Goal: Task Accomplishment & Management: Use online tool/utility

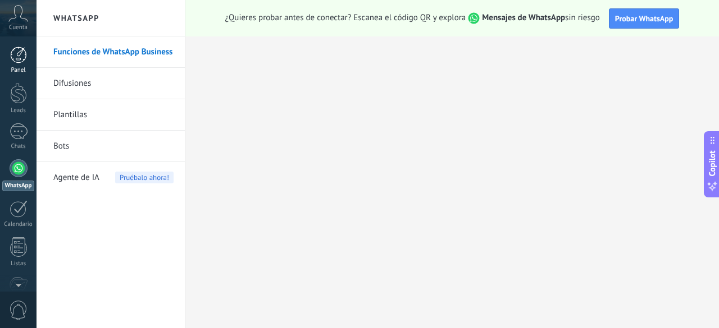
click at [26, 63] on link "Panel" at bounding box center [18, 61] width 36 height 28
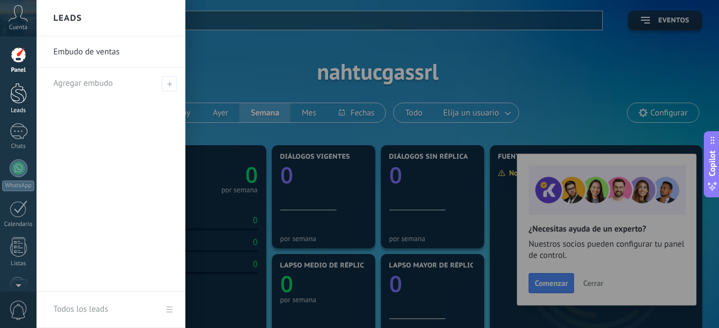
click at [16, 102] on div at bounding box center [18, 93] width 17 height 21
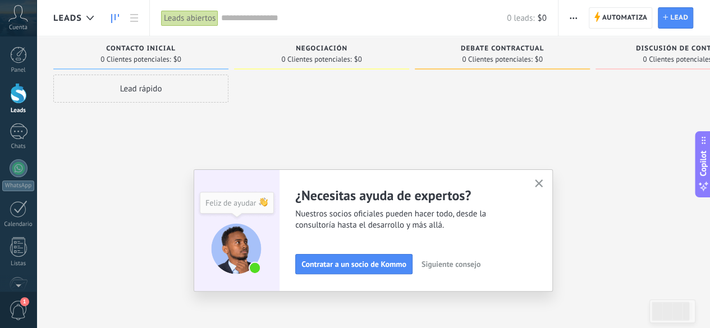
click at [542, 185] on use "button" at bounding box center [539, 184] width 8 height 8
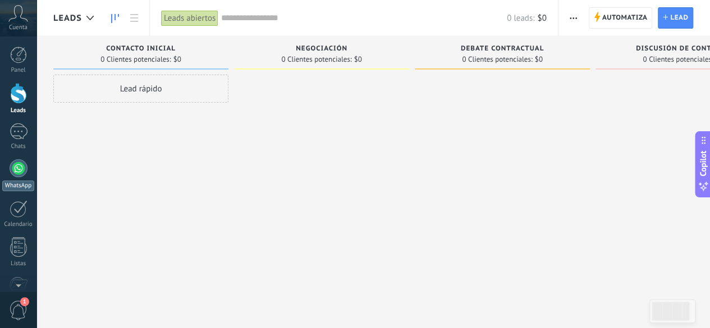
click at [12, 182] on div "WhatsApp" at bounding box center [18, 186] width 32 height 11
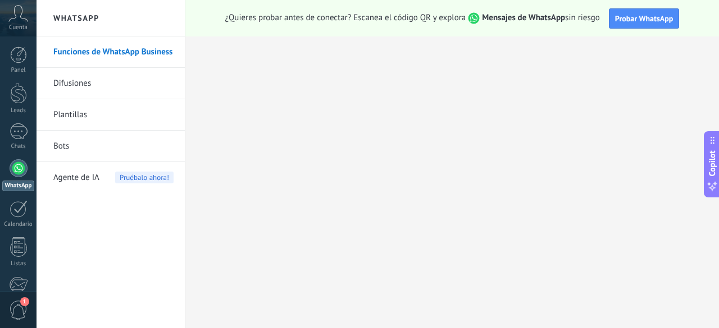
click at [79, 83] on link "Difusiones" at bounding box center [113, 83] width 120 height 31
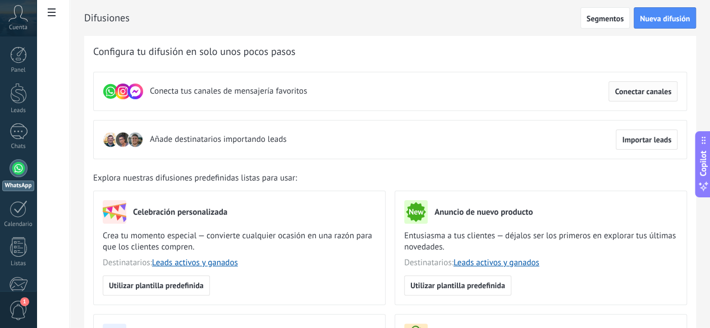
click at [643, 93] on span "Conectar canales" at bounding box center [643, 92] width 57 height 8
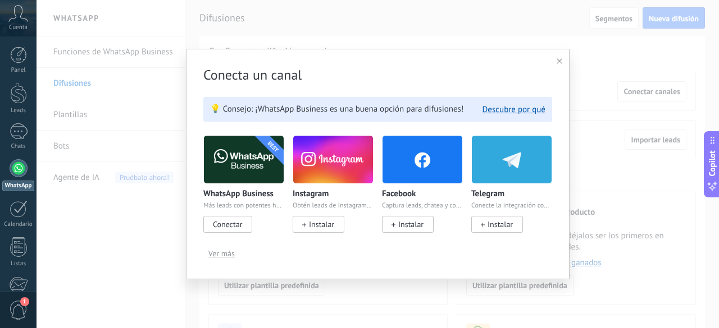
click at [559, 63] on icon at bounding box center [559, 61] width 6 height 6
